Goal: Task Accomplishment & Management: Manage account settings

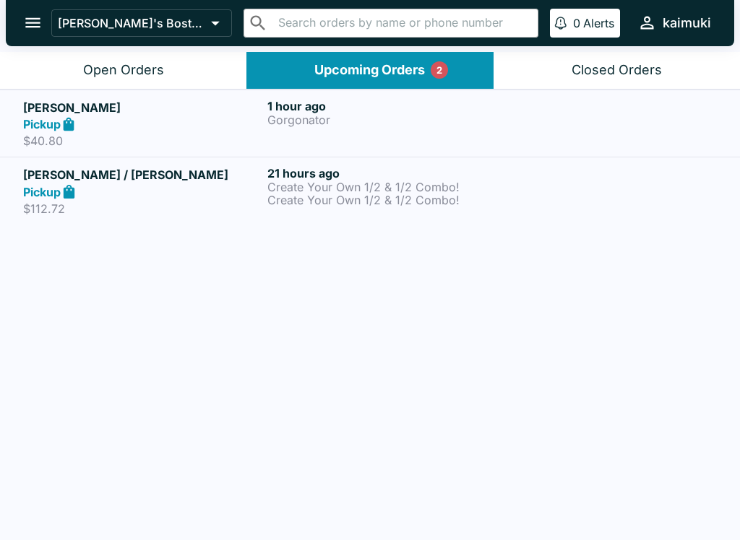
click at [139, 69] on div "Open Orders" at bounding box center [123, 70] width 81 height 17
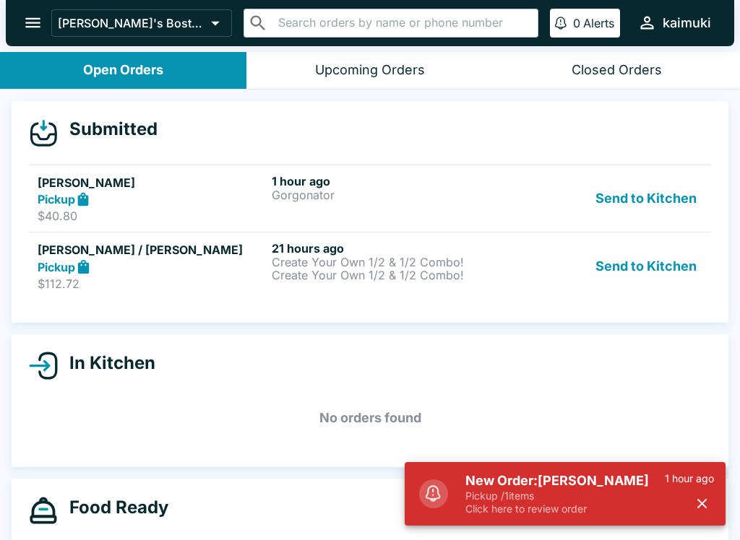
click at [577, 498] on p "Pickup / 1 items" at bounding box center [564, 496] width 199 height 13
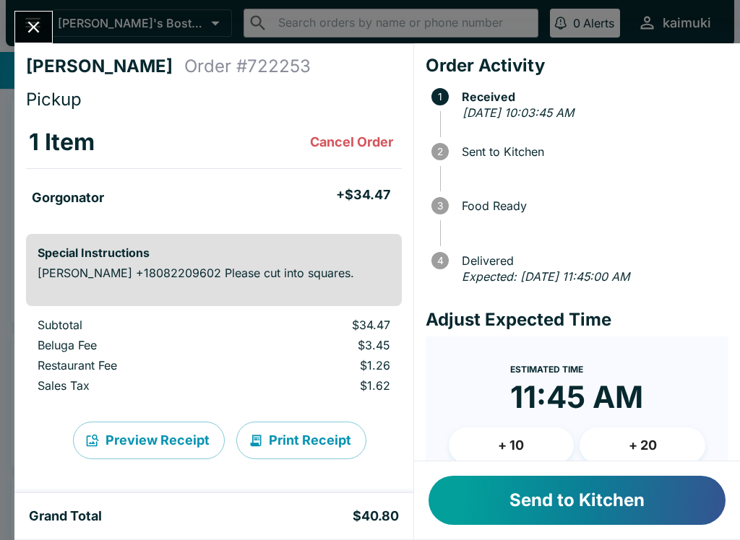
click at [664, 496] on button "Send to Kitchen" at bounding box center [576, 500] width 297 height 49
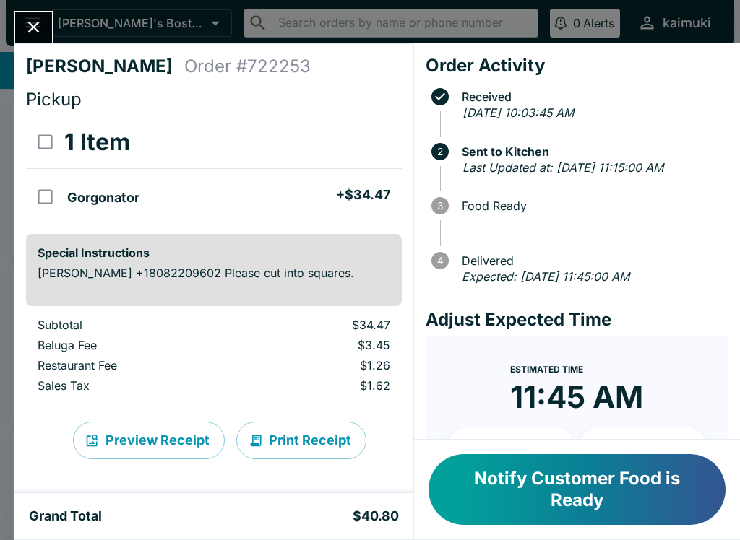
click at [25, 40] on button "Close" at bounding box center [33, 27] width 37 height 31
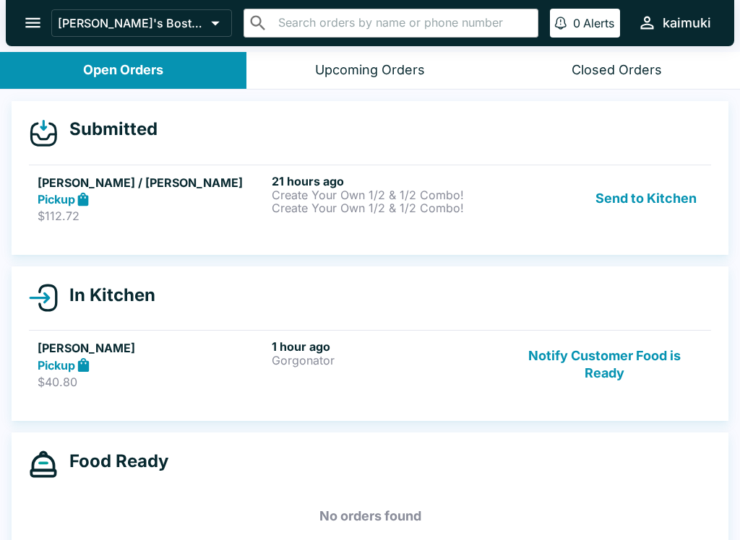
click at [667, 211] on button "Send to Kitchen" at bounding box center [645, 199] width 113 height 50
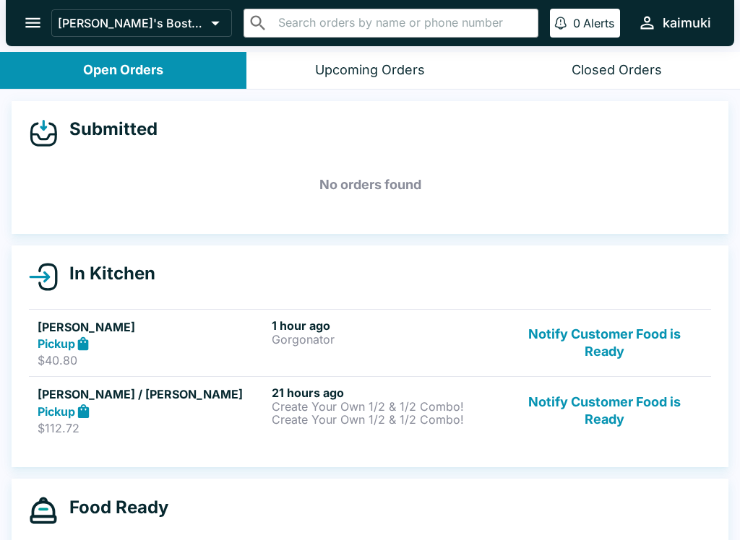
click at [155, 365] on p "$40.80" at bounding box center [152, 360] width 228 height 14
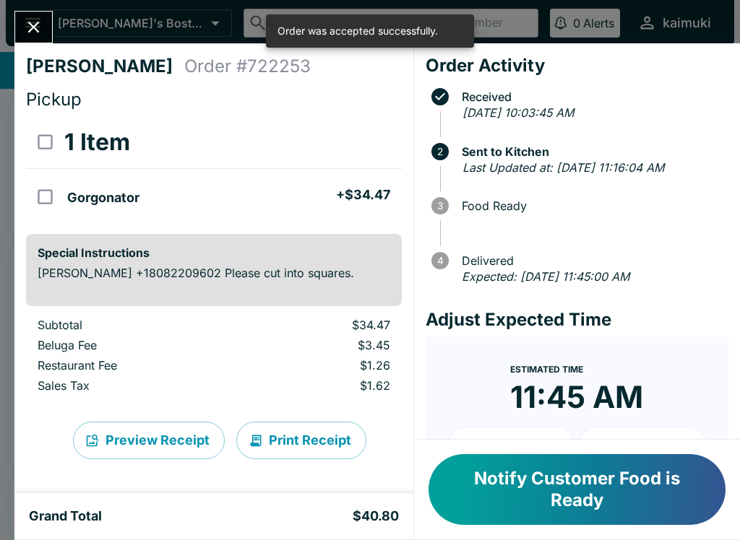
click at [33, 22] on icon "Close" at bounding box center [34, 27] width 20 height 20
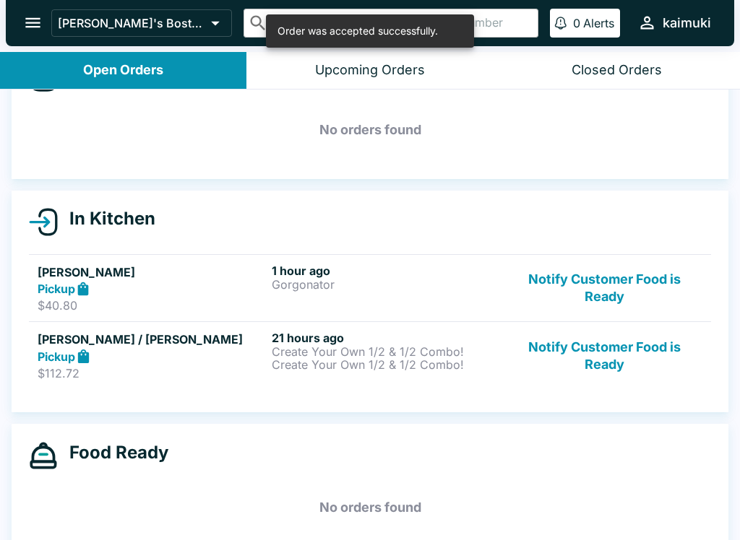
scroll to position [56, 0]
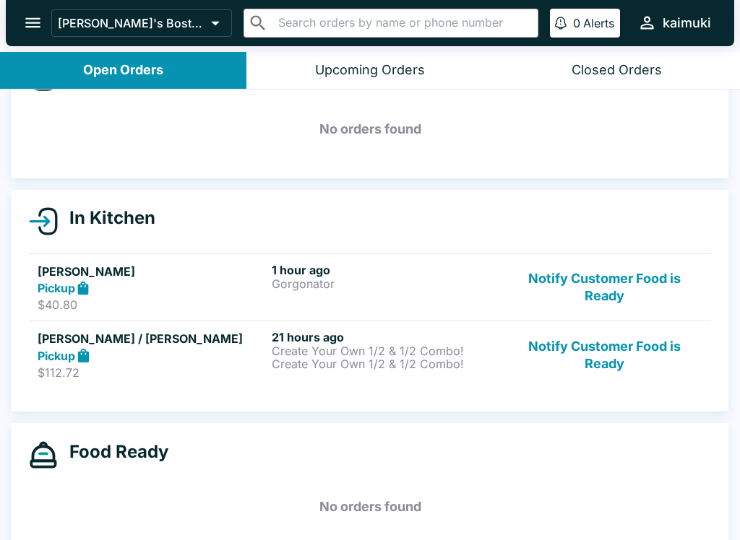
click at [164, 364] on div "[PERSON_NAME] / [PERSON_NAME] Pickup $112.72" at bounding box center [152, 355] width 228 height 50
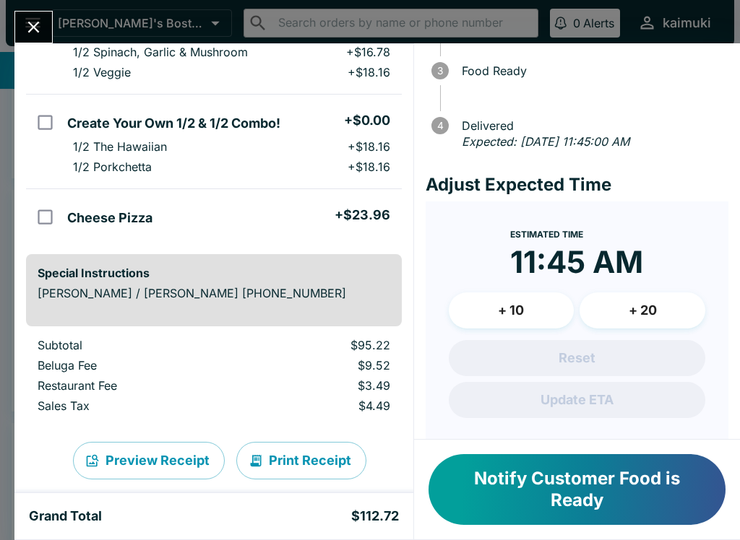
scroll to position [137, 0]
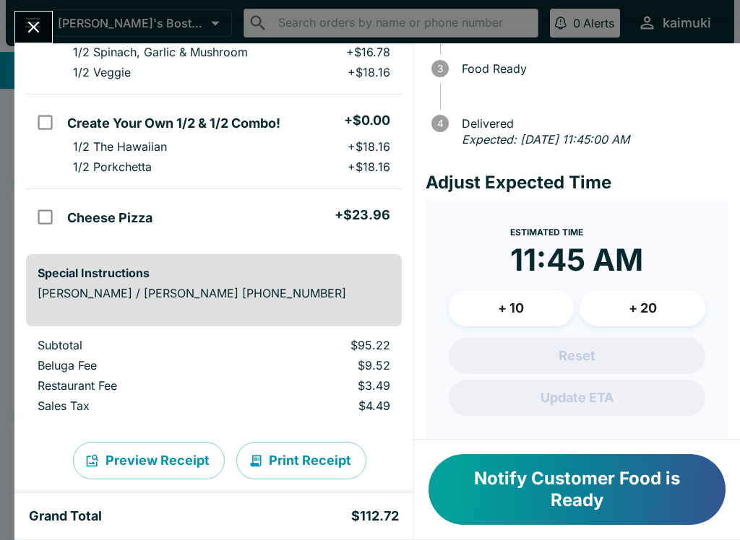
click at [538, 314] on button "+ 10" at bounding box center [512, 308] width 126 height 36
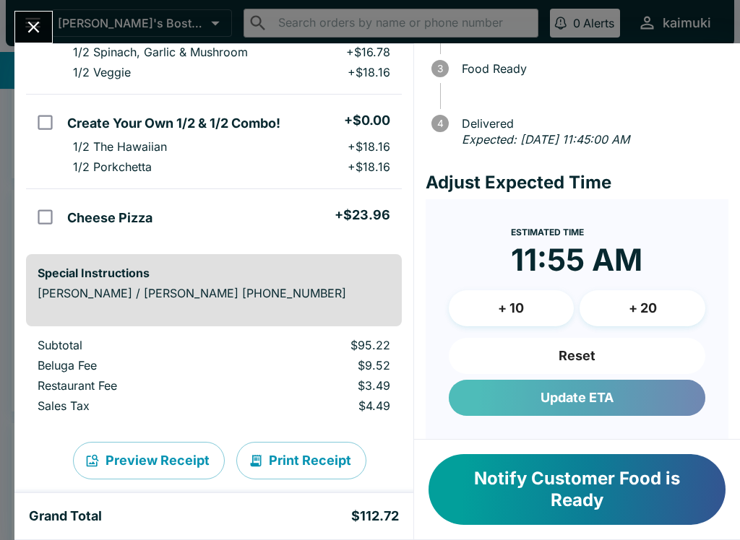
click at [599, 397] on button "Update ETA" at bounding box center [577, 398] width 256 height 36
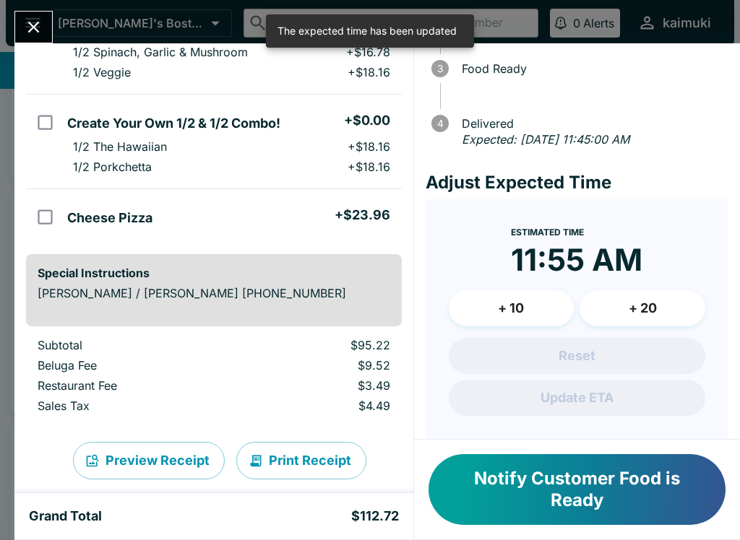
click at [29, 14] on button "Close" at bounding box center [33, 27] width 37 height 31
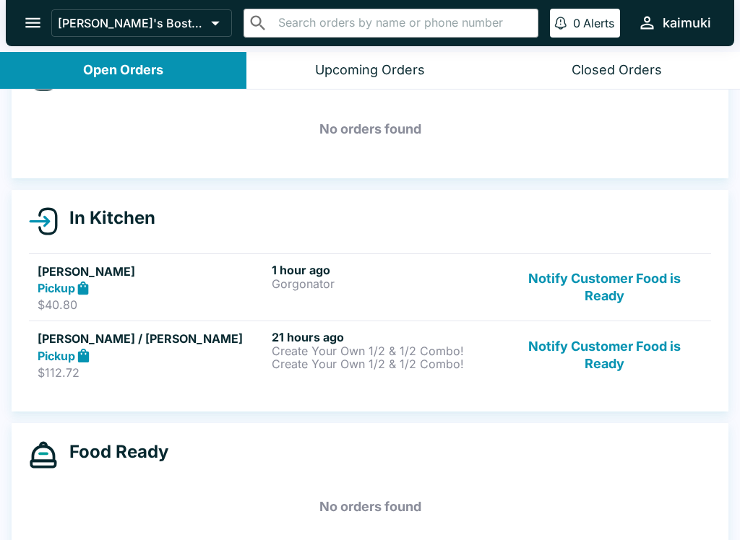
click at [456, 384] on link "[PERSON_NAME] / [PERSON_NAME] Pickup $112.72 21 hours ago Create Your Own 1/2 &…" at bounding box center [370, 355] width 682 height 68
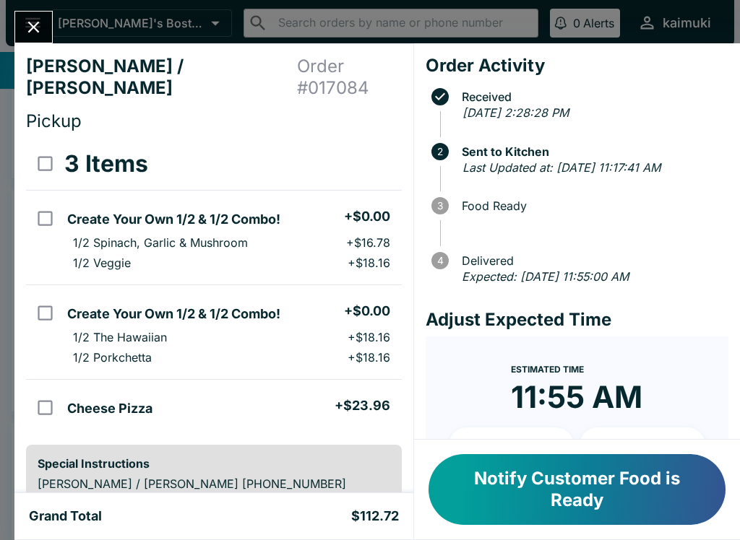
click at [50, 297] on input "orders table" at bounding box center [45, 313] width 33 height 33
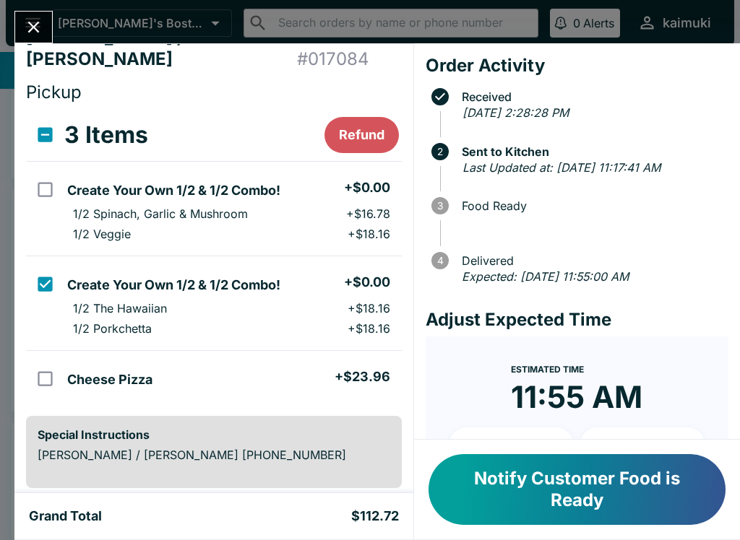
scroll to position [27, 0]
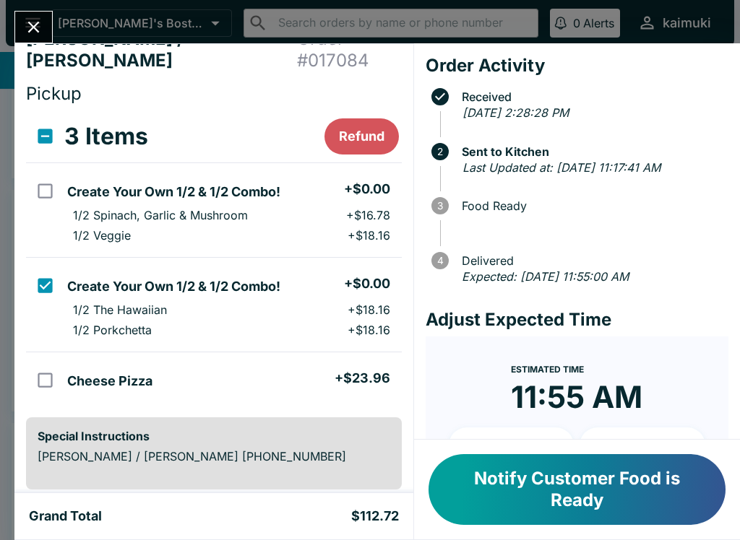
click at [363, 118] on button "Refund" at bounding box center [361, 136] width 74 height 36
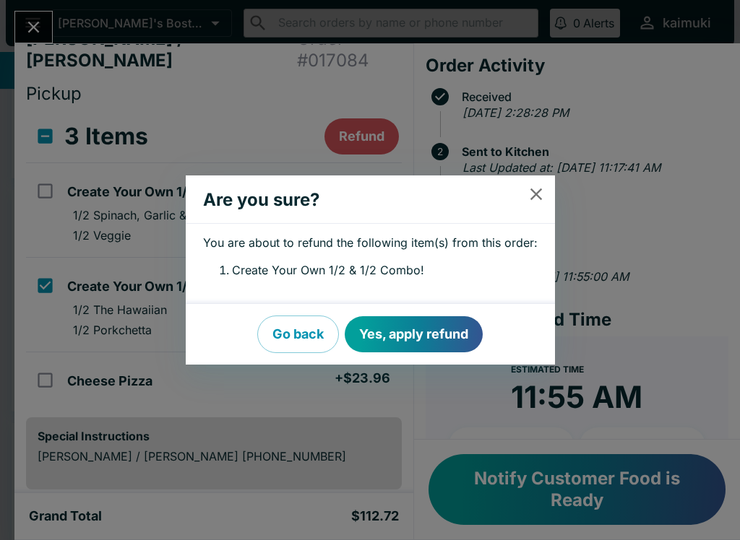
click at [424, 340] on button "Yes, apply refund" at bounding box center [414, 334] width 138 height 36
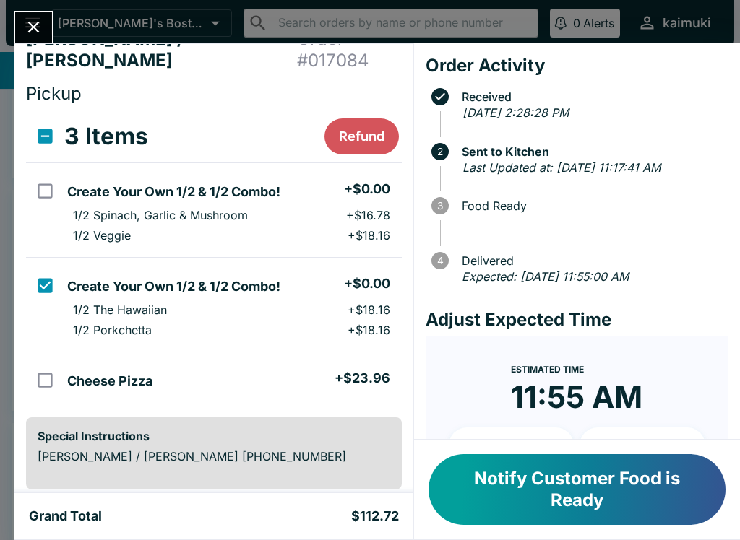
checkbox input "false"
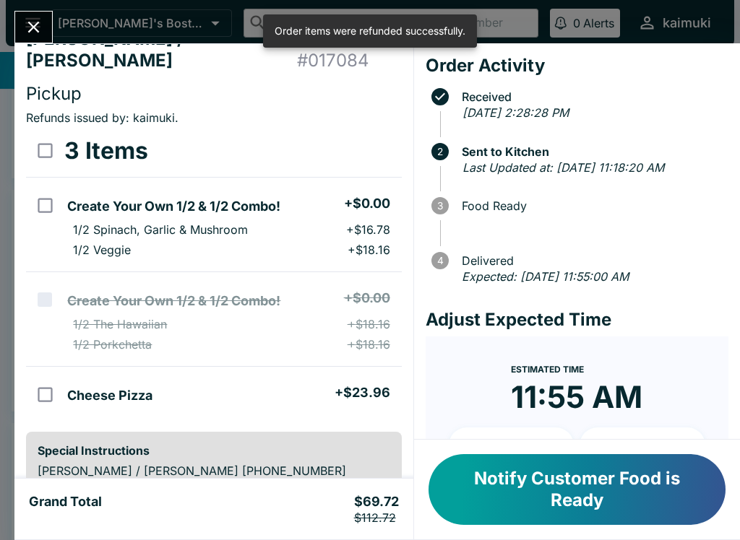
click at [363, 137] on div "3 Items" at bounding box center [231, 151] width 334 height 29
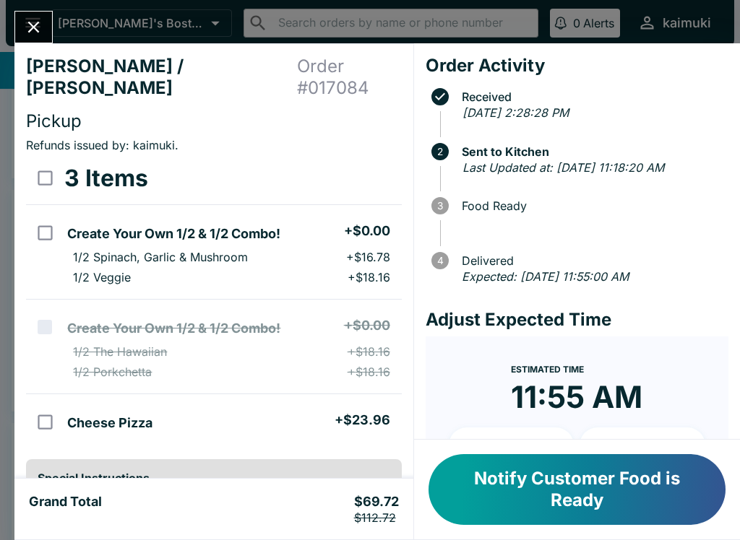
scroll to position [0, 0]
